Goal: Transaction & Acquisition: Purchase product/service

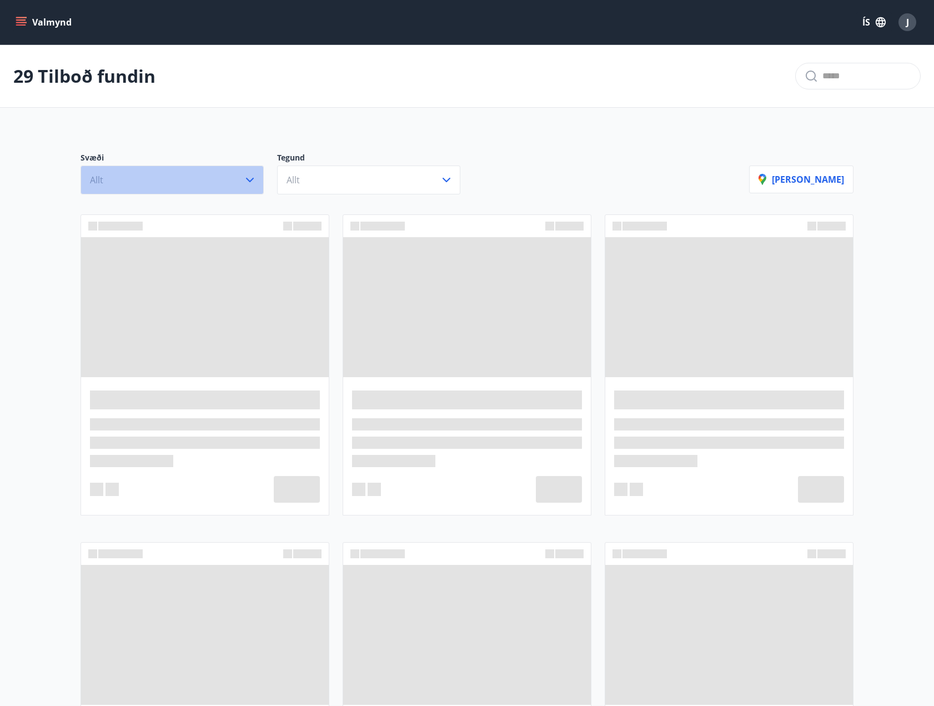
click at [249, 178] on icon "button" at bounding box center [249, 179] width 13 height 13
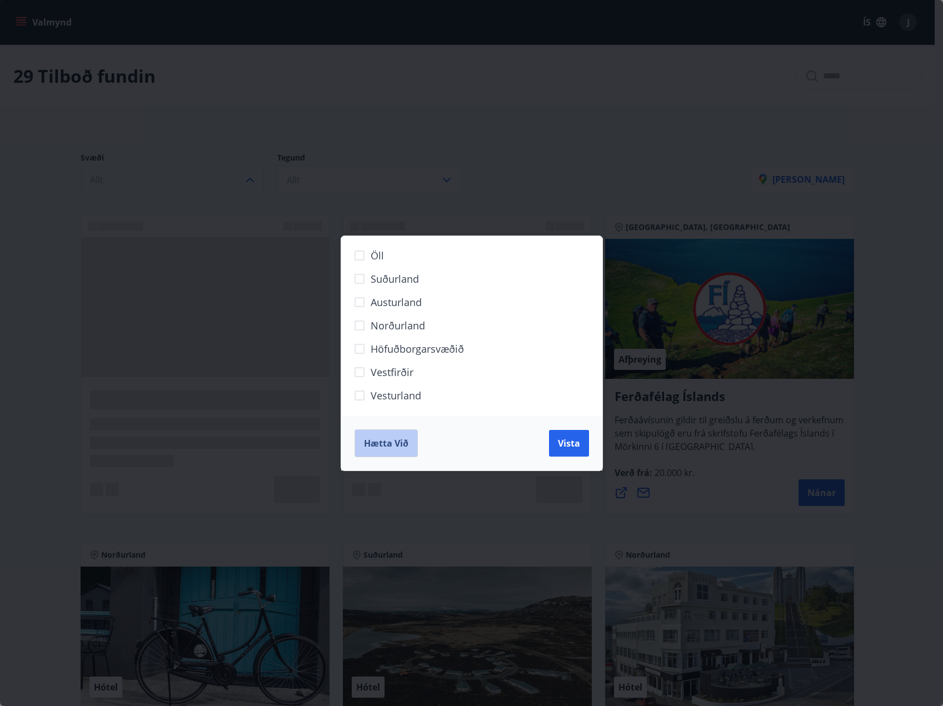
click at [413, 438] on button "Hætta við" at bounding box center [385, 443] width 63 height 28
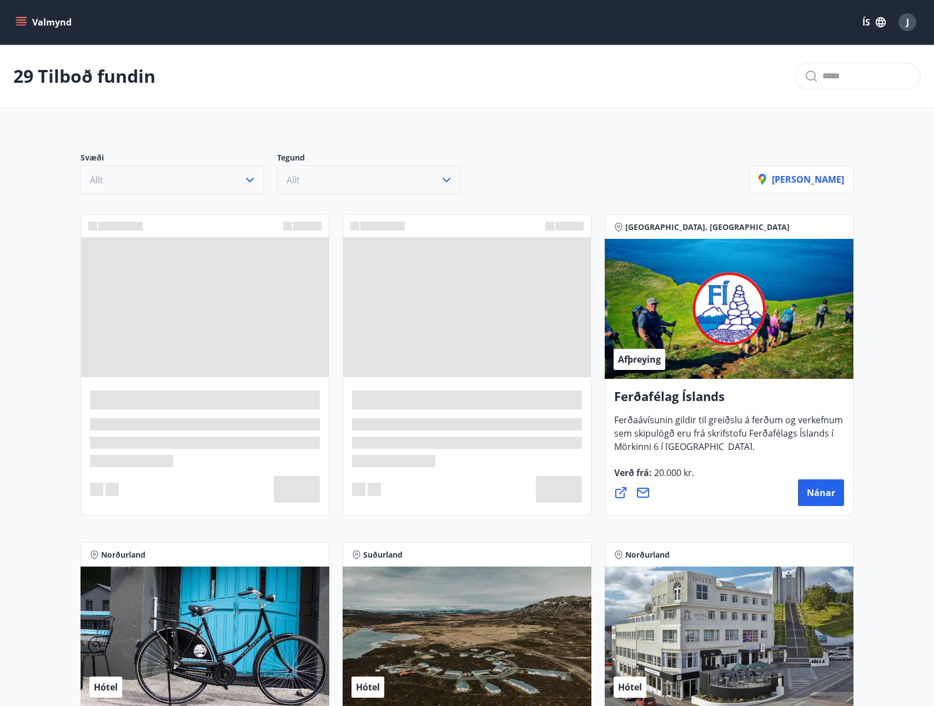
click at [442, 184] on icon "button" at bounding box center [446, 179] width 13 height 13
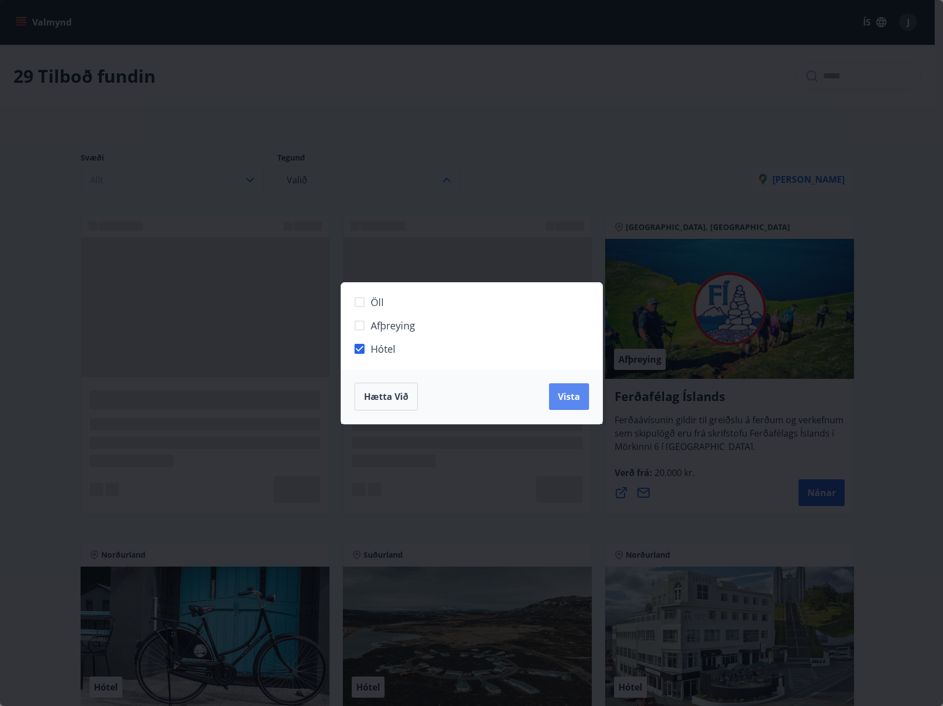
click at [586, 402] on button "Vista" at bounding box center [569, 396] width 40 height 27
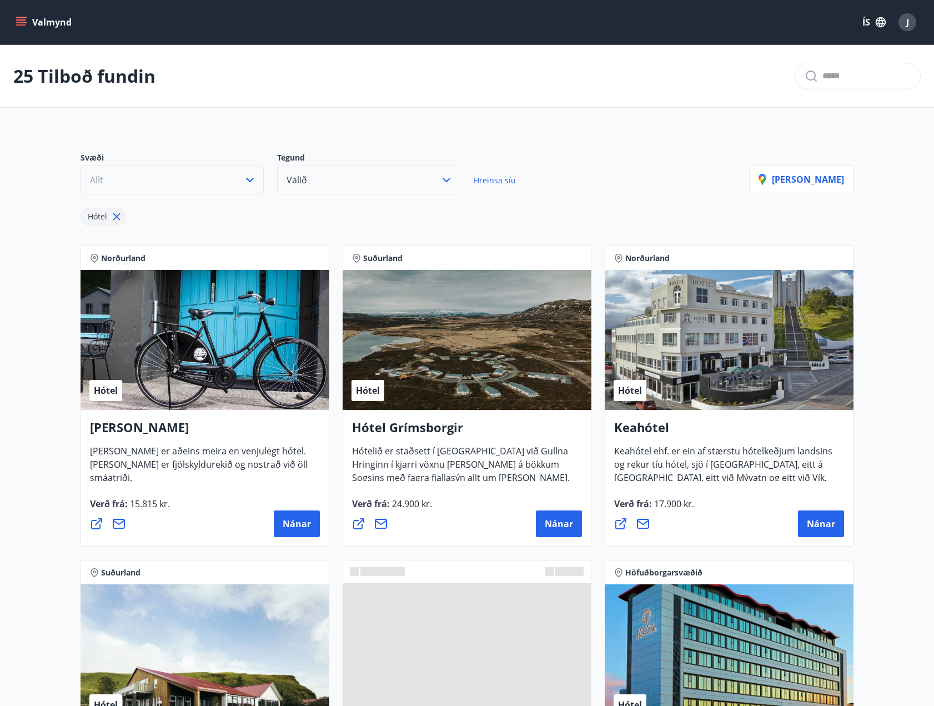
click at [27, 23] on button "Valmynd" at bounding box center [44, 22] width 63 height 20
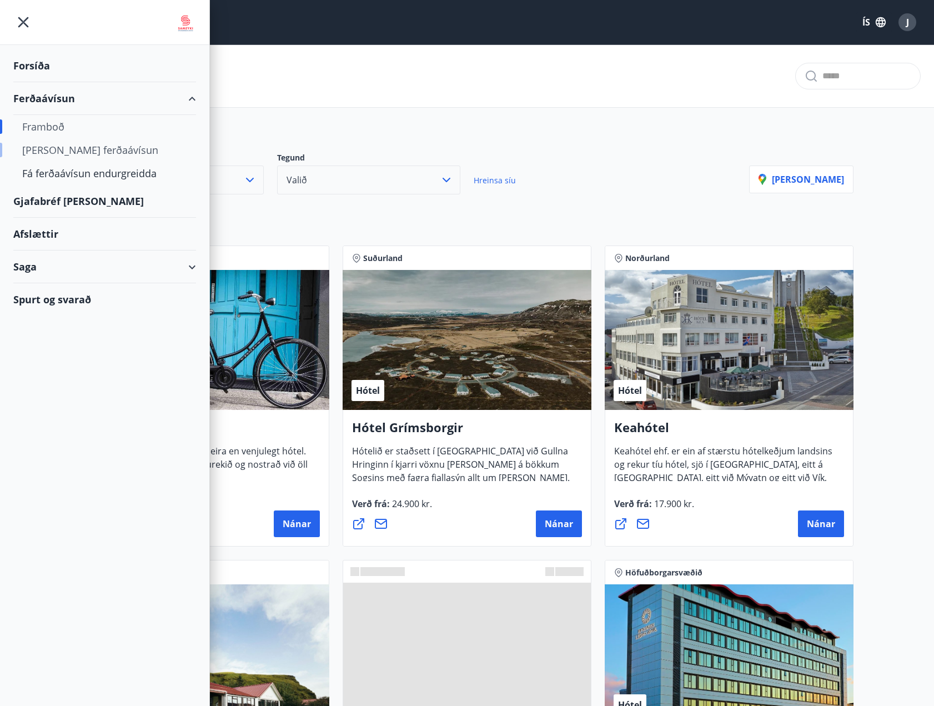
click at [44, 155] on div "[PERSON_NAME] ferðaávísun" at bounding box center [104, 149] width 165 height 23
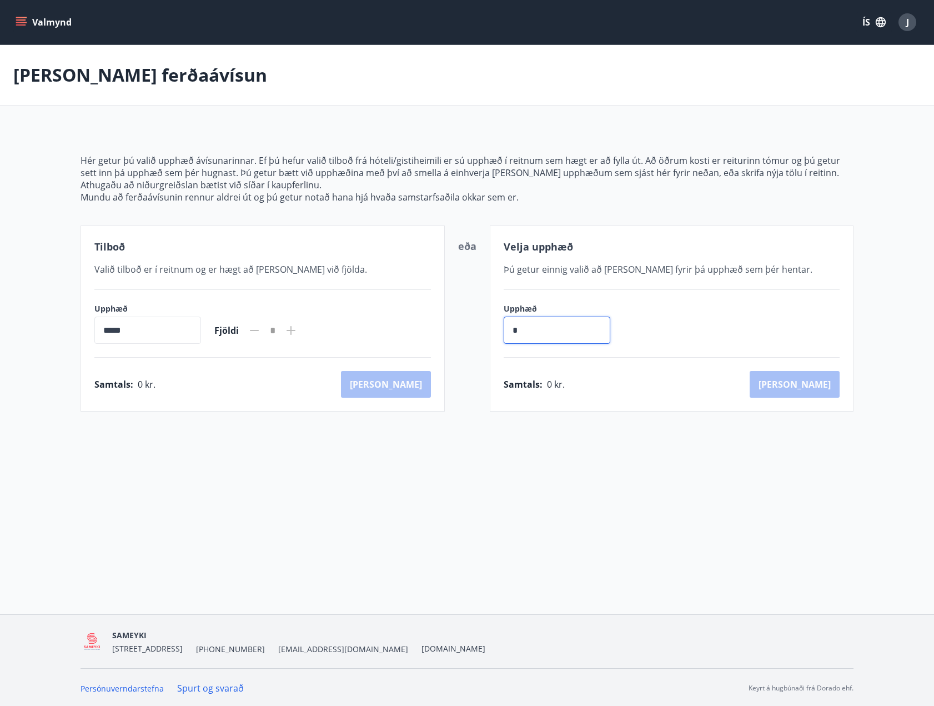
drag, startPoint x: 486, startPoint y: 334, endPoint x: 467, endPoint y: 329, distance: 19.5
click at [471, 336] on div "Tilboð Valið tilboð er í reitnum og er hægt að [PERSON_NAME] við fjölda. Upphæð…" at bounding box center [467, 319] width 773 height 186
type input "******"
click at [827, 379] on button "[PERSON_NAME]" at bounding box center [795, 384] width 90 height 27
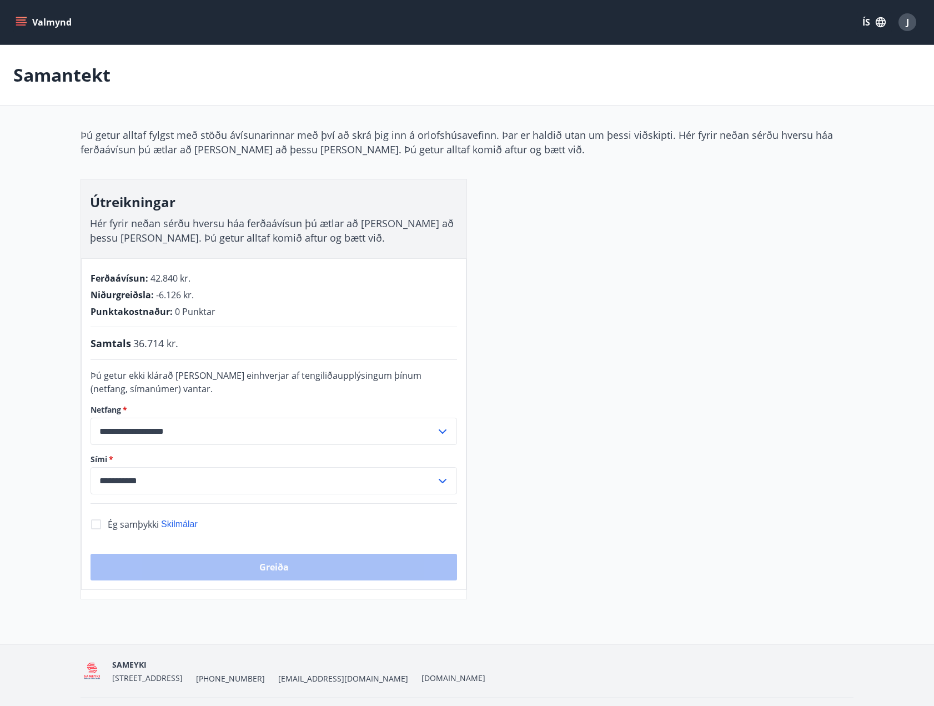
click at [17, 19] on icon "menu" at bounding box center [21, 19] width 10 height 1
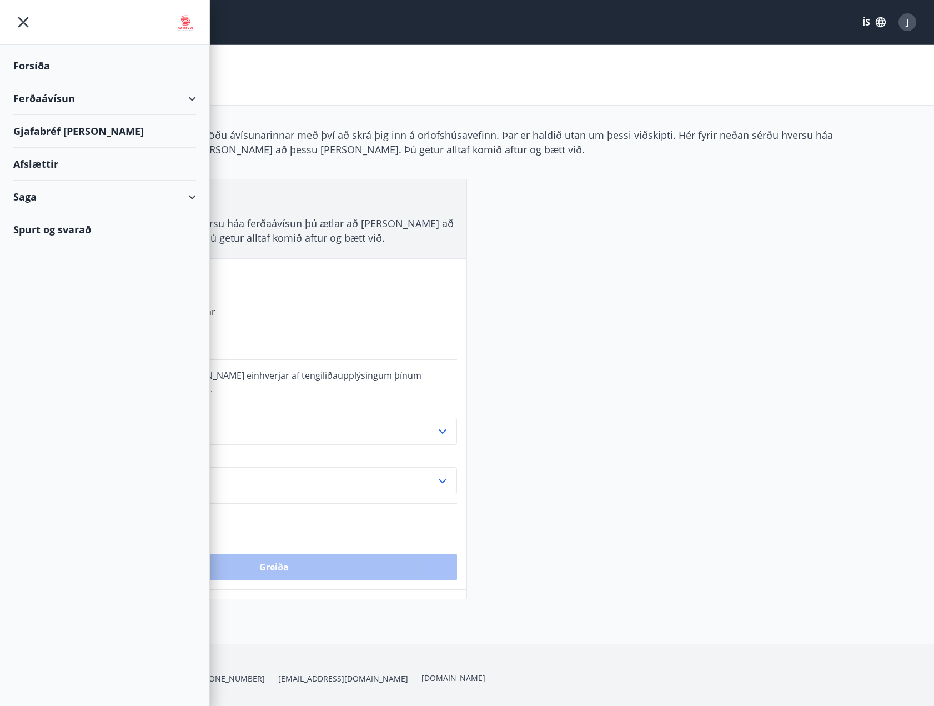
click at [31, 69] on div "Forsíða" at bounding box center [104, 65] width 183 height 33
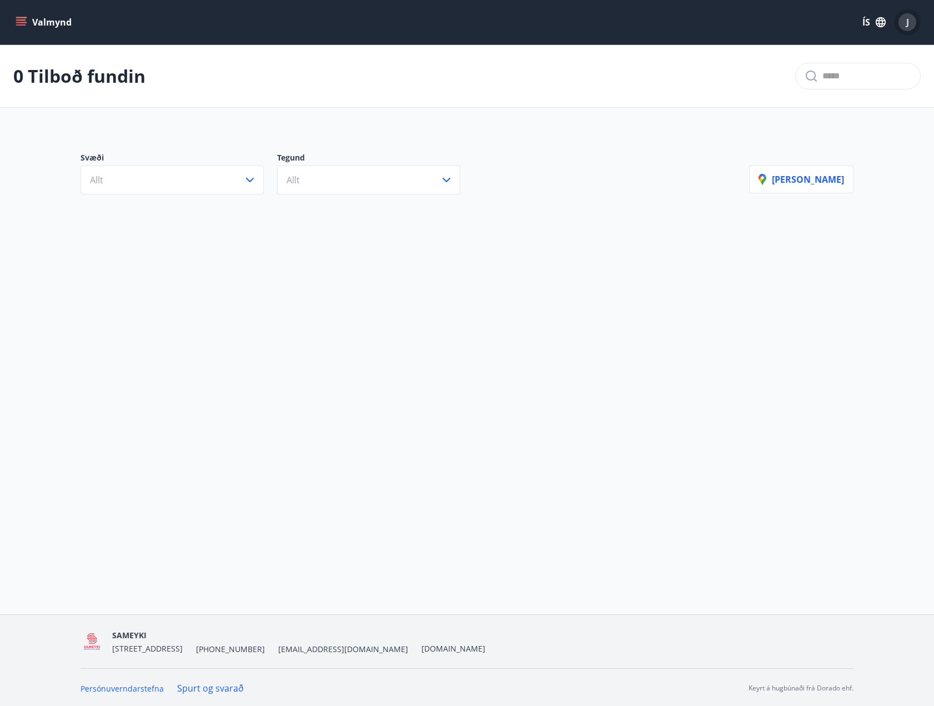
click at [908, 21] on span "J" at bounding box center [908, 22] width 3 height 12
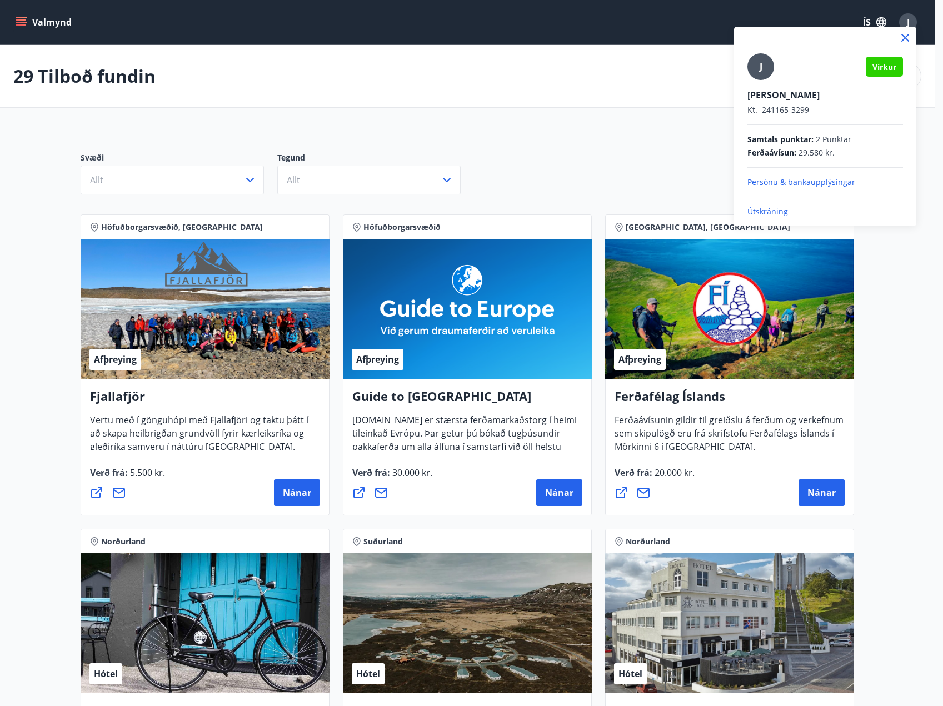
click at [770, 217] on div "[PERSON_NAME] Kt. 241165-3299 Samtals punktar : 2 Punktar Ferðaávísun : 29.580 …" at bounding box center [825, 126] width 182 height 199
click at [763, 211] on p "Útskráning" at bounding box center [825, 211] width 156 height 11
